Goal: Information Seeking & Learning: Understand process/instructions

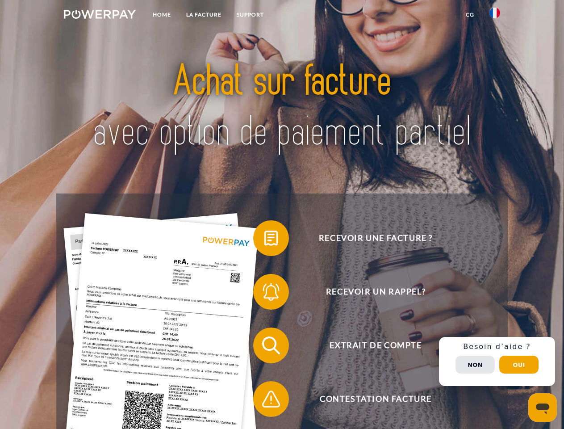
click at [100, 16] on img at bounding box center [100, 14] width 72 height 9
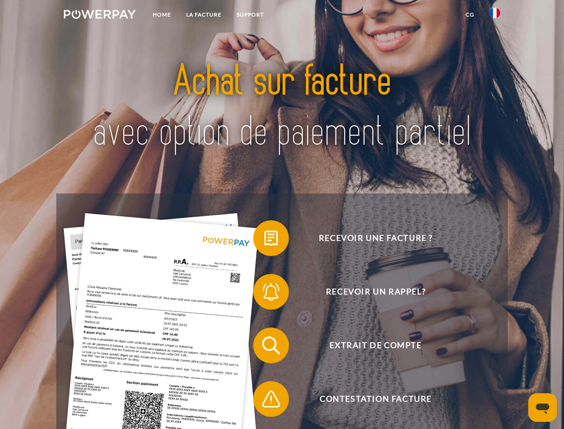
click at [495, 16] on img at bounding box center [495, 13] width 11 height 11
click at [470, 15] on link "CG" at bounding box center [470, 15] width 24 height 16
click at [264, 240] on span at bounding box center [257, 238] width 45 height 45
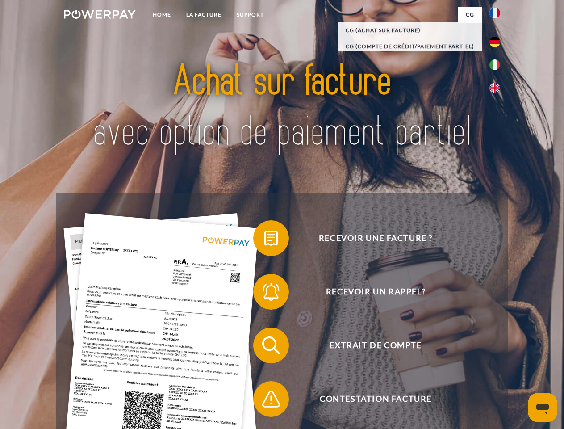
click at [264, 294] on div "Recevoir une facture ? Recevoir un rappel? Extrait de compte retour" at bounding box center [281, 371] width 451 height 357
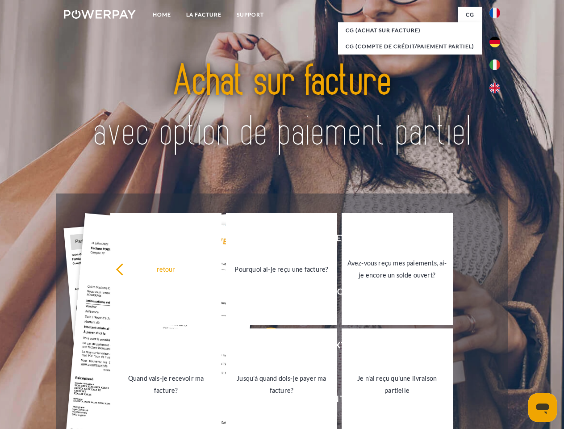
click at [264, 347] on link "Jusqu'à quand dois-je payer ma facture?" at bounding box center [281, 384] width 111 height 112
click at [264, 401] on span at bounding box center [257, 399] width 45 height 45
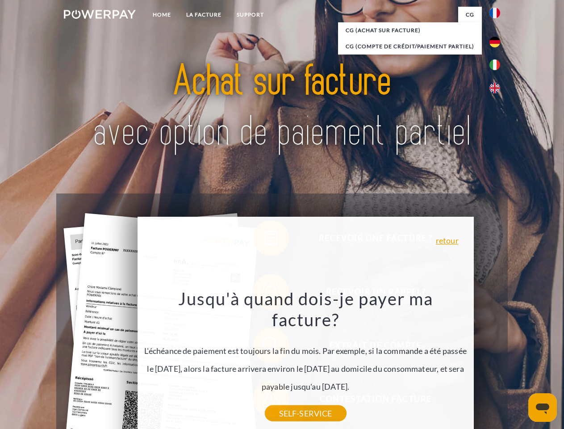
click at [497, 361] on div "Recevoir une facture ? Recevoir un rappel? Extrait de compte retour" at bounding box center [281, 371] width 451 height 357
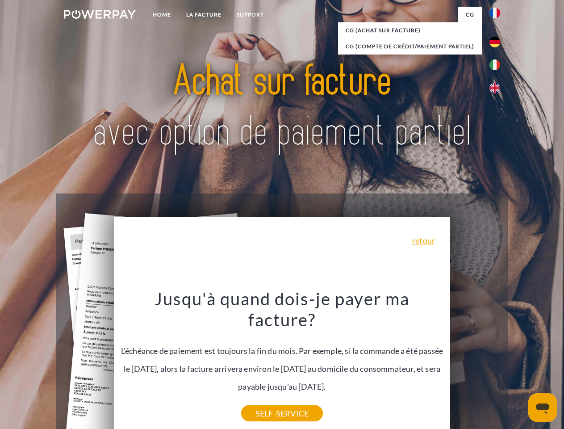
click at [475, 363] on span "Extrait de compte" at bounding box center [375, 345] width 219 height 36
click at [519, 365] on header "Home LA FACTURE Support" at bounding box center [282, 308] width 564 height 617
